Goal: Obtain resource: Obtain resource

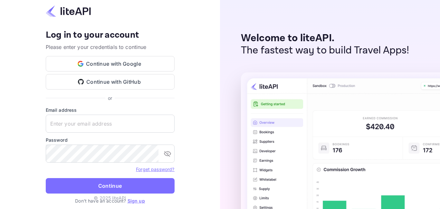
type input "stevenrebasing@gmail.com"
click at [420, 24] on div "Welcome to liteAPI. The fastest way to build Travel Apps!" at bounding box center [330, 104] width 220 height 209
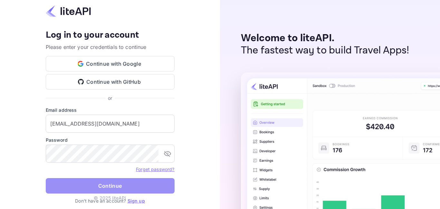
click at [123, 183] on button "Continue" at bounding box center [110, 185] width 129 height 15
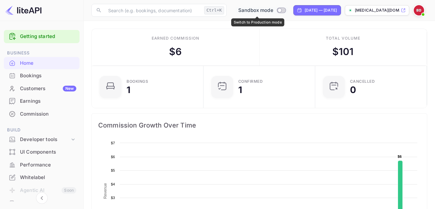
click at [278, 11] on input "Switch to Production mode" at bounding box center [279, 10] width 13 height 4
click at [281, 11] on icon at bounding box center [283, 10] width 5 height 5
checkbox input "true"
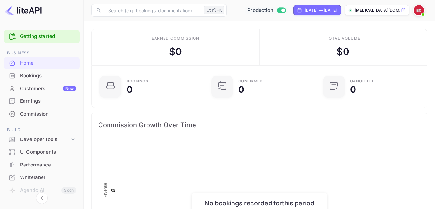
scroll to position [5, 5]
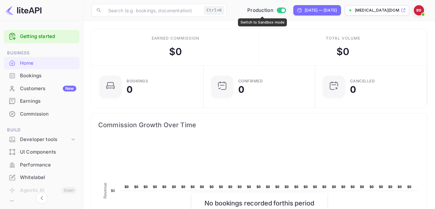
click at [267, 13] on span "Production" at bounding box center [260, 10] width 26 height 7
checkbox input "false"
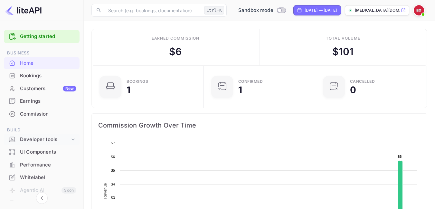
click at [70, 138] on icon at bounding box center [73, 139] width 6 height 6
drag, startPoint x: 82, startPoint y: 118, endPoint x: 81, endPoint y: 141, distance: 23.2
click at [82, 118] on div "Getting started Business Home Bookings Customers New Earnings Commission Build …" at bounding box center [41, 184] width 83 height 314
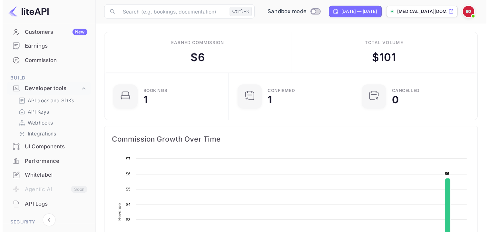
scroll to position [63, 0]
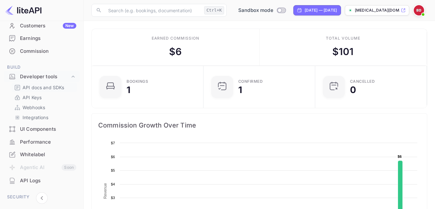
click at [35, 87] on p "API docs and SDKs" at bounding box center [44, 87] width 42 height 7
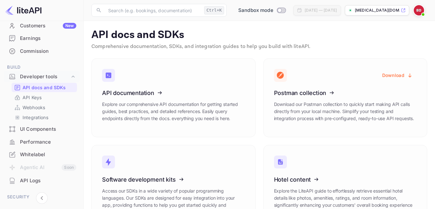
click at [341, 55] on div "Download Postman collection Download our Postman collection to quickly start ma…" at bounding box center [342, 94] width 172 height 87
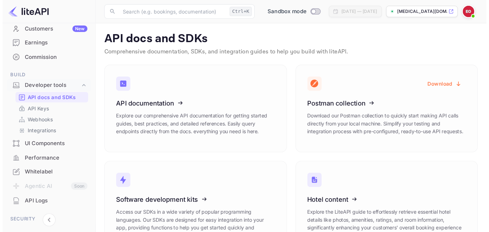
scroll to position [63, 0]
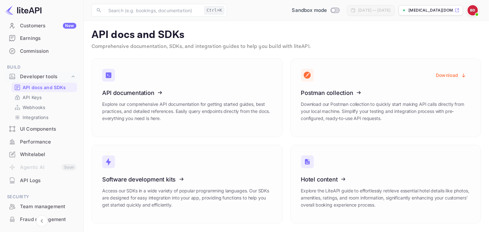
click at [435, 44] on p "Comprehensive documentation, SDKs, and integration guides to help you build wit…" at bounding box center [285, 47] width 389 height 8
click at [193, 156] on link "Software development kits Access our SDKs in a wide variety of popular programm…" at bounding box center [186, 184] width 191 height 79
